Goal: Task Accomplishment & Management: Use online tool/utility

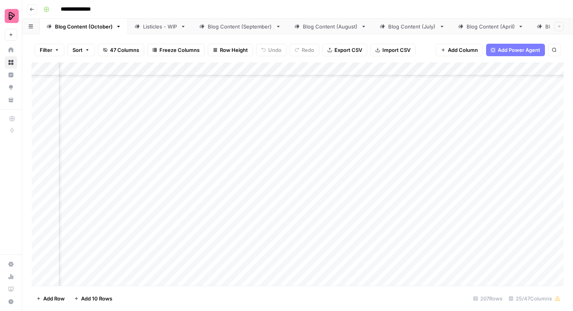
scroll to position [2453, 445]
click at [157, 25] on div "Listicles - WIP" at bounding box center [160, 27] width 34 height 8
click at [515, 182] on div "Add Column" at bounding box center [298, 173] width 532 height 223
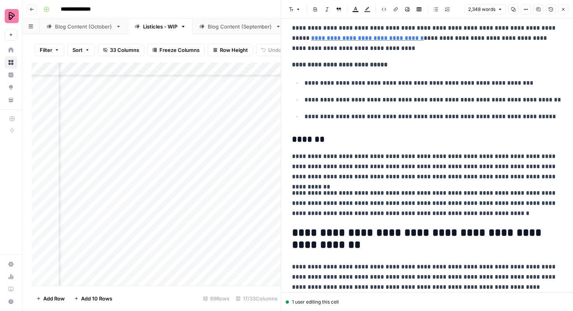
scroll to position [868, 0]
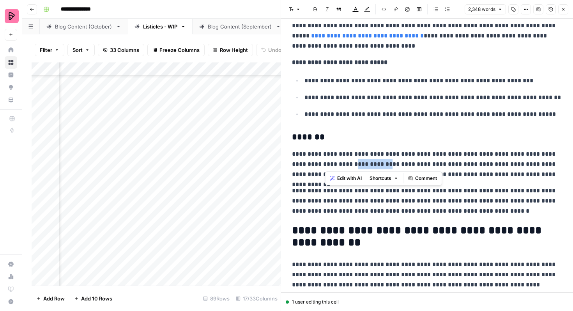
drag, startPoint x: 326, startPoint y: 164, endPoint x: 359, endPoint y: 164, distance: 33.9
click at [359, 164] on p "**********" at bounding box center [427, 164] width 270 height 30
copy p "**********"
click at [562, 10] on icon "button" at bounding box center [563, 9] width 3 height 3
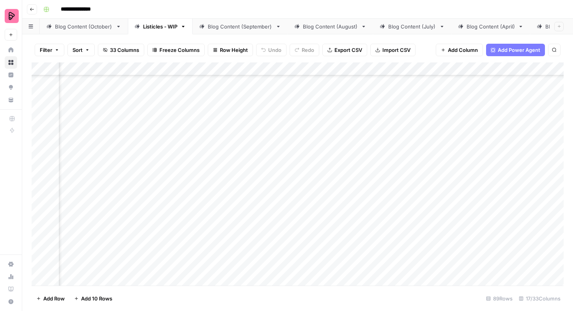
click at [85, 30] on link "Blog Content (October)" at bounding box center [84, 27] width 88 height 16
click at [278, 169] on div "Add Column" at bounding box center [298, 173] width 532 height 223
click at [278, 188] on div "Add Column" at bounding box center [298, 173] width 532 height 223
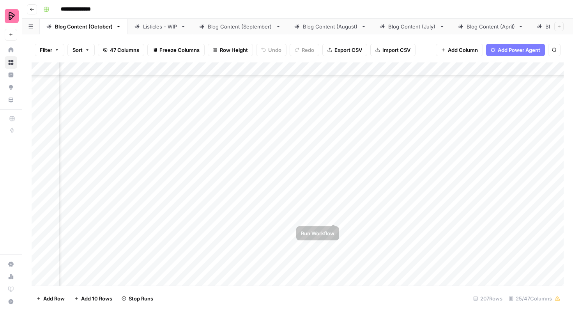
click at [333, 207] on div "Add Column" at bounding box center [298, 173] width 532 height 223
click at [179, 196] on div "Add Column" at bounding box center [298, 173] width 532 height 223
click at [200, 198] on div "Add Column" at bounding box center [298, 173] width 532 height 223
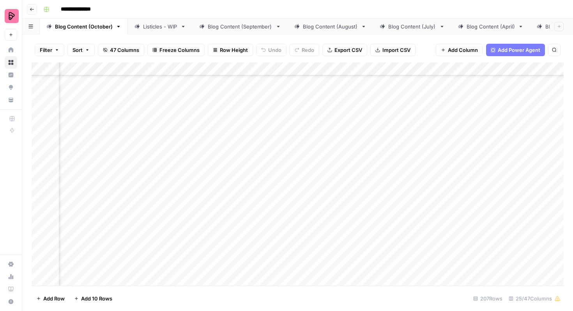
scroll to position [2370, 463]
